Goal: Task Accomplishment & Management: Manage account settings

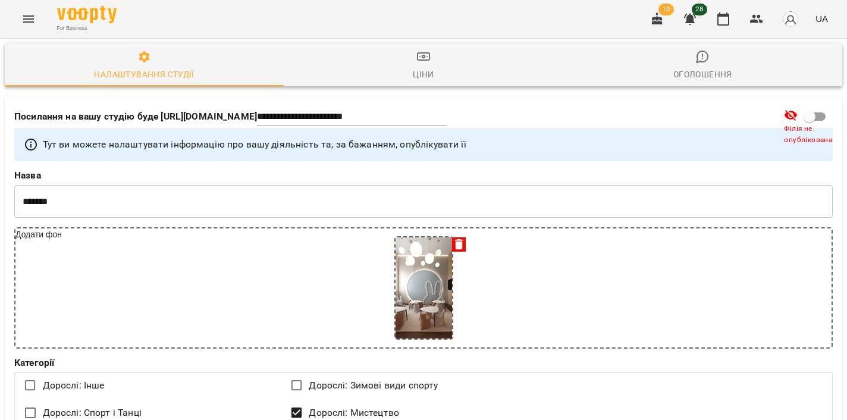
select select "**"
click at [723, 15] on icon "button" at bounding box center [723, 18] width 12 height 13
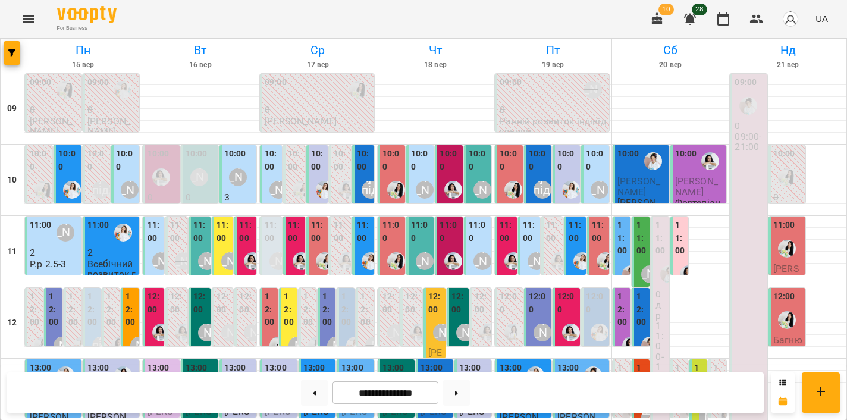
scroll to position [445, 0]
click at [448, 390] on div at bounding box center [456, 392] width 36 height 26
click at [470, 390] on button at bounding box center [456, 392] width 27 height 26
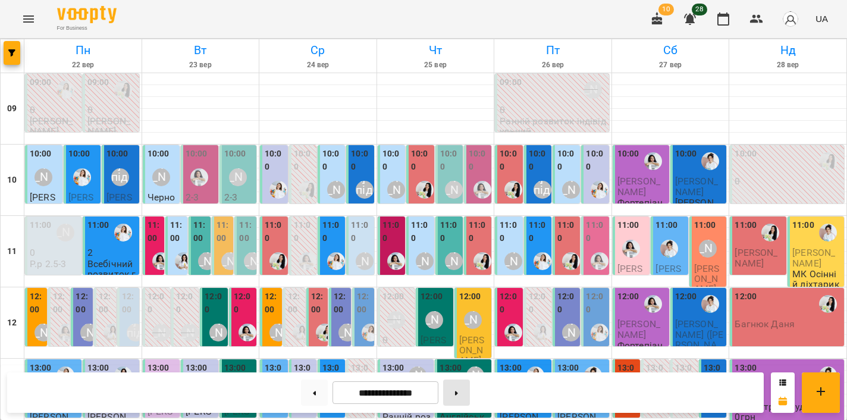
click at [470, 390] on button at bounding box center [456, 392] width 27 height 26
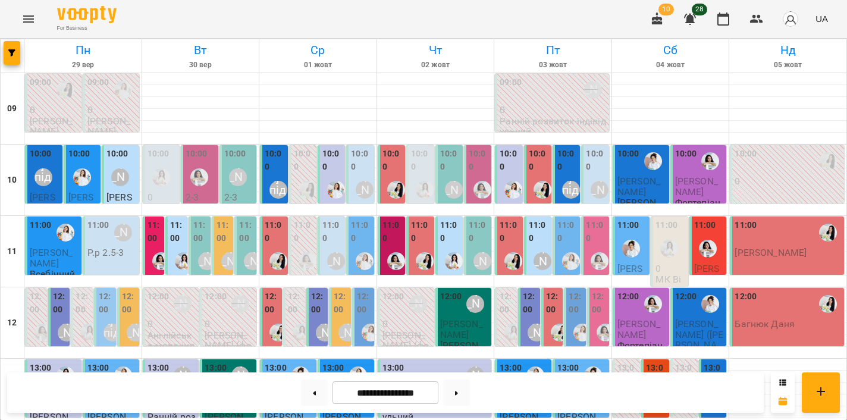
scroll to position [491, 0]
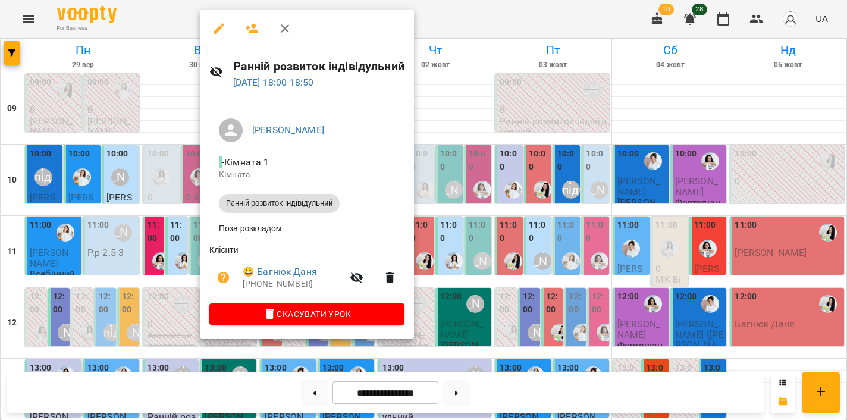
click at [183, 255] on div at bounding box center [423, 210] width 847 height 420
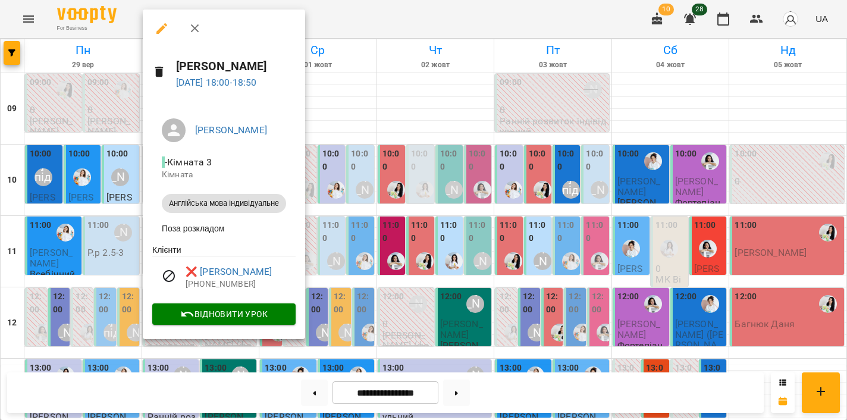
click at [341, 222] on div at bounding box center [423, 210] width 847 height 420
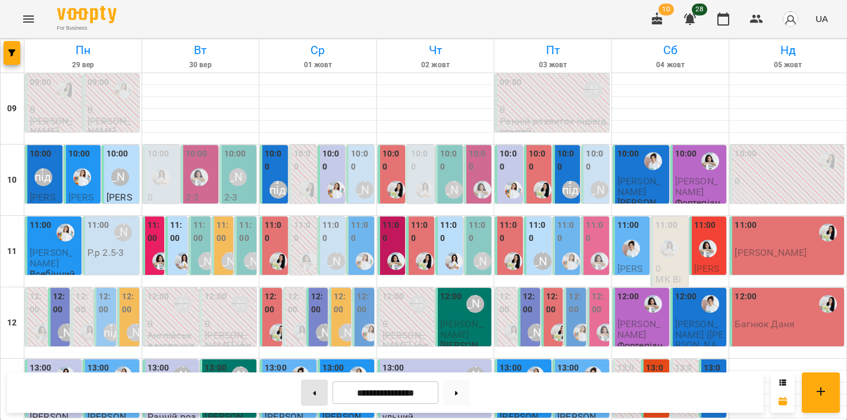
click at [312, 393] on button at bounding box center [314, 392] width 27 height 26
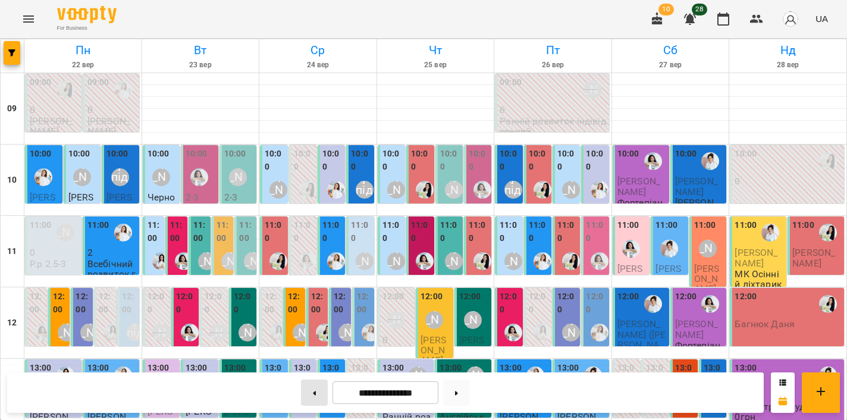
click at [301, 395] on button at bounding box center [314, 392] width 27 height 26
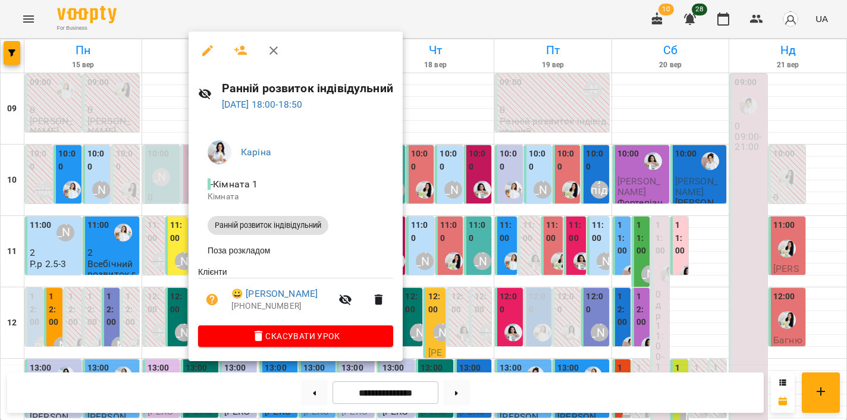
click at [497, 209] on div at bounding box center [423, 210] width 847 height 420
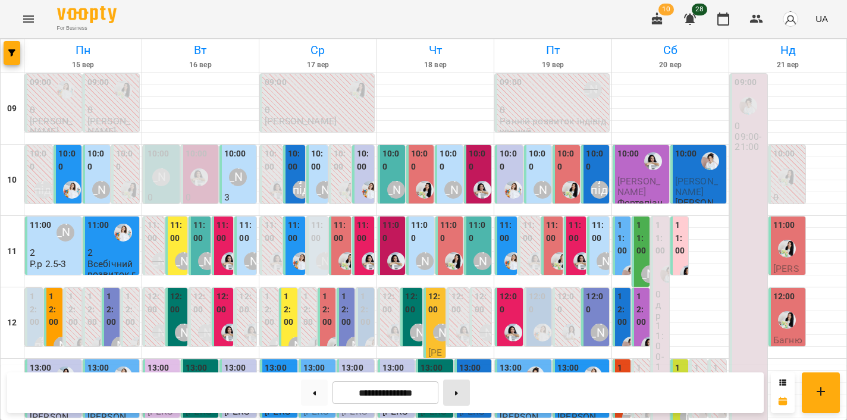
click at [470, 391] on button at bounding box center [456, 392] width 27 height 26
type input "**********"
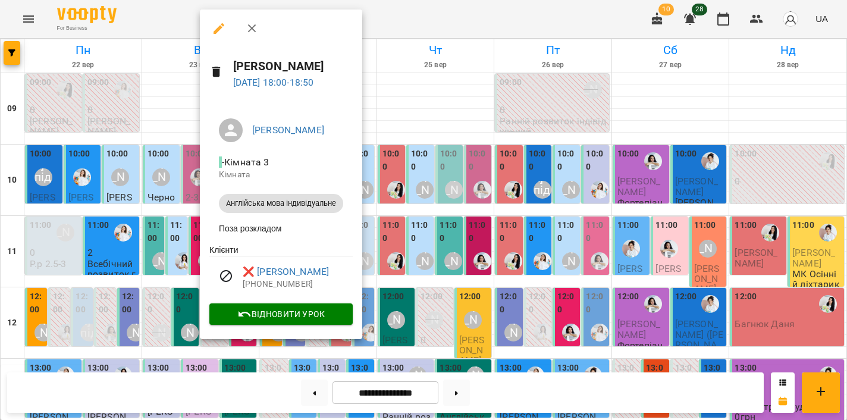
click at [464, 205] on div at bounding box center [423, 210] width 847 height 420
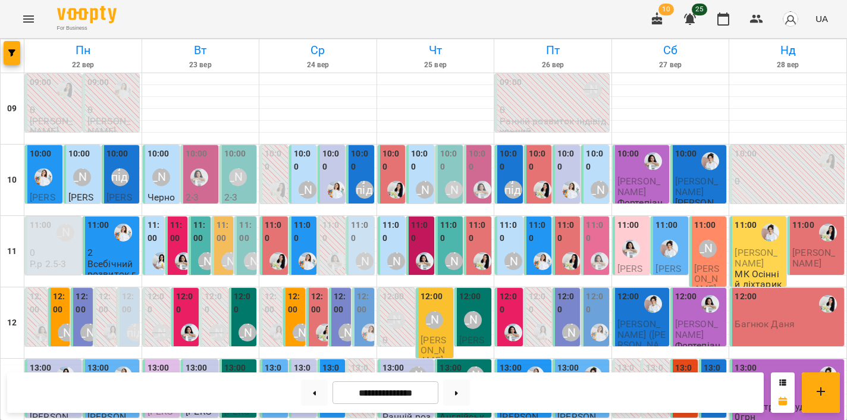
scroll to position [491, 0]
click at [465, 388] on button at bounding box center [456, 392] width 27 height 26
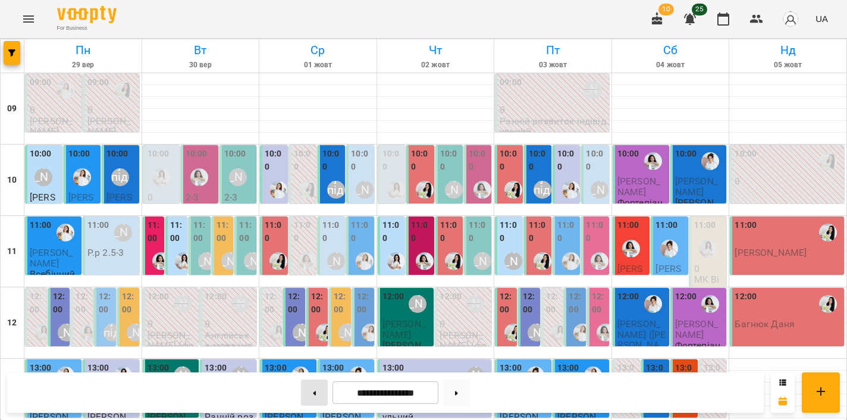
click at [301, 399] on button at bounding box center [314, 392] width 27 height 26
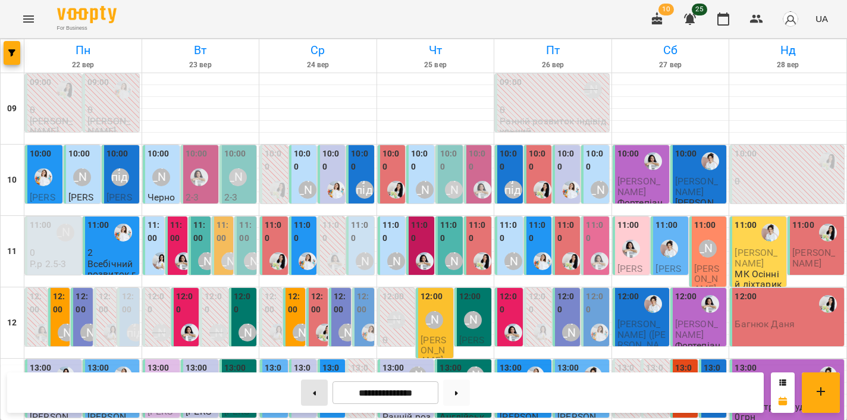
click at [301, 399] on button at bounding box center [314, 392] width 27 height 26
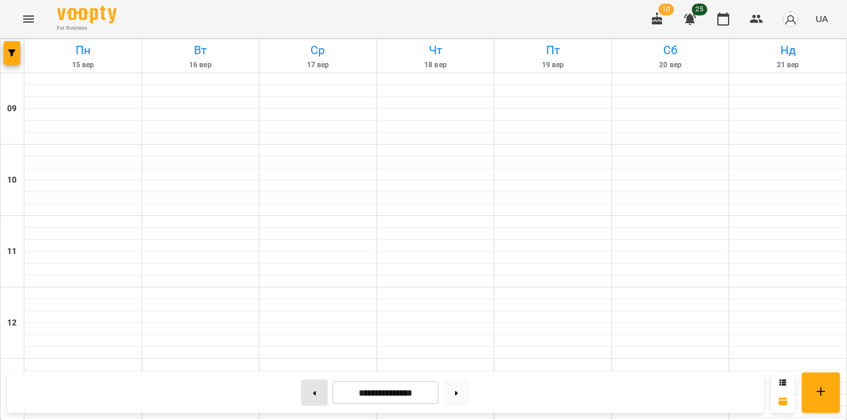
type input "**********"
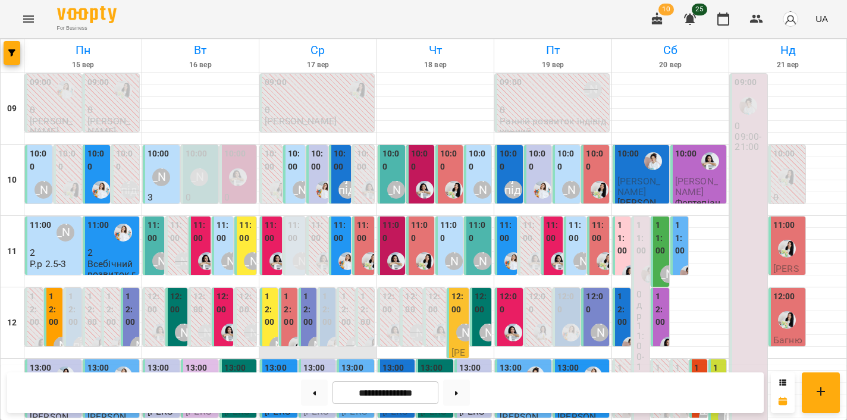
scroll to position [177, 0]
